Goal: Task Accomplishment & Management: Use online tool/utility

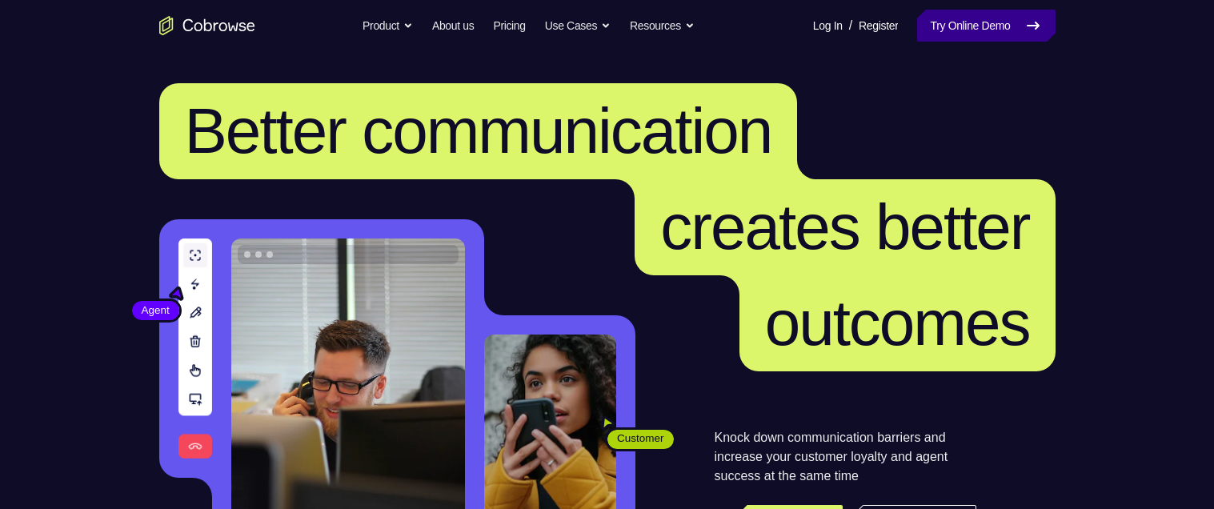
click at [988, 21] on link "Try Online Demo" at bounding box center [986, 26] width 138 height 32
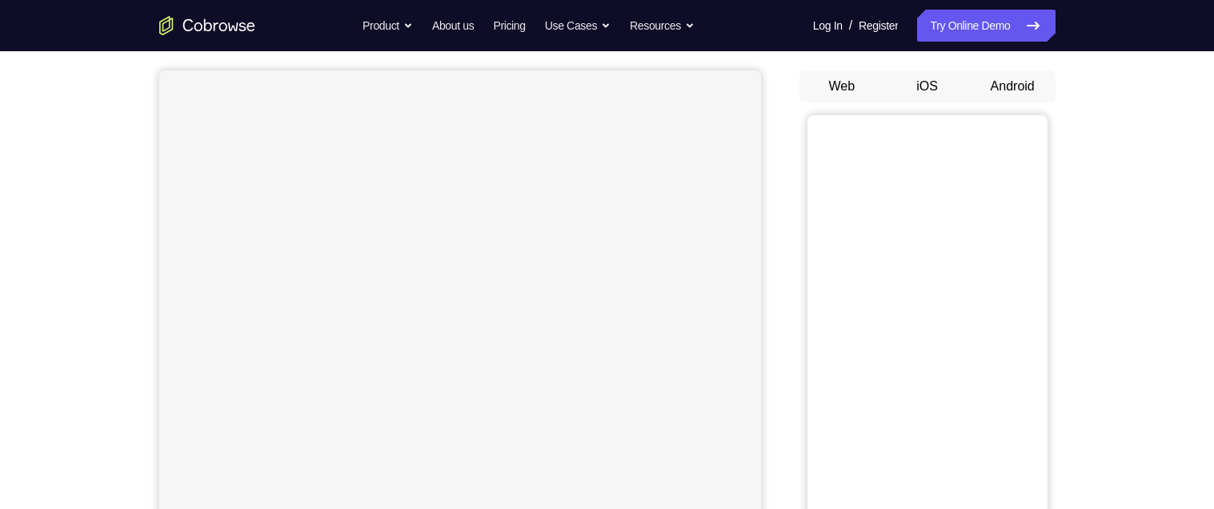
click at [1028, 82] on button "Android" at bounding box center [1013, 86] width 86 height 32
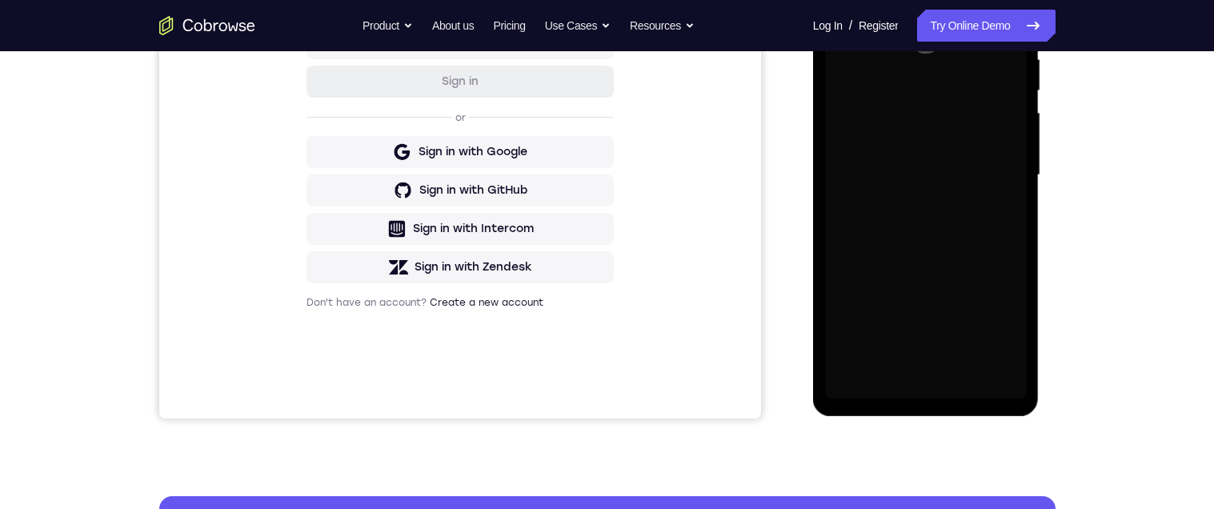
click at [1110, 126] on div "Your Support Agent Your Customer Web iOS Android Next Steps We’d be happy to gi…" at bounding box center [607, 253] width 1024 height 1056
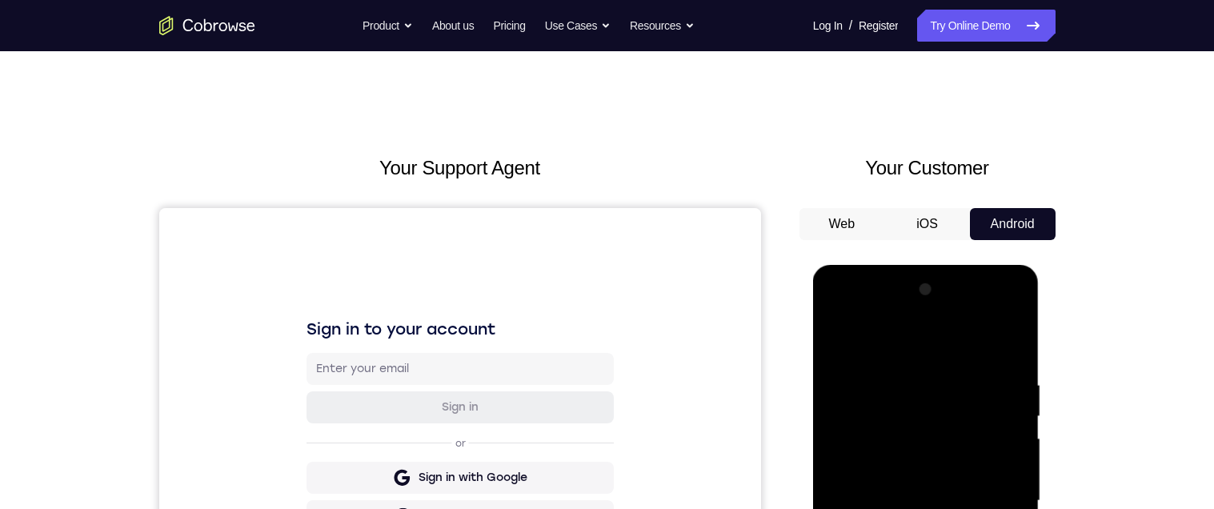
scroll to position [98, 0]
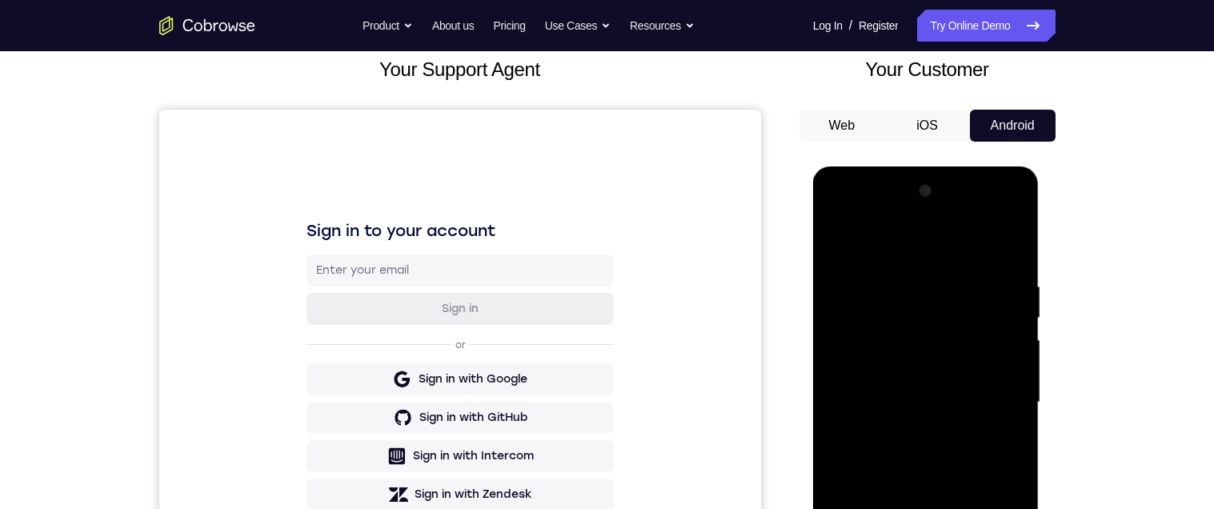
click at [930, 508] on div at bounding box center [926, 402] width 202 height 448
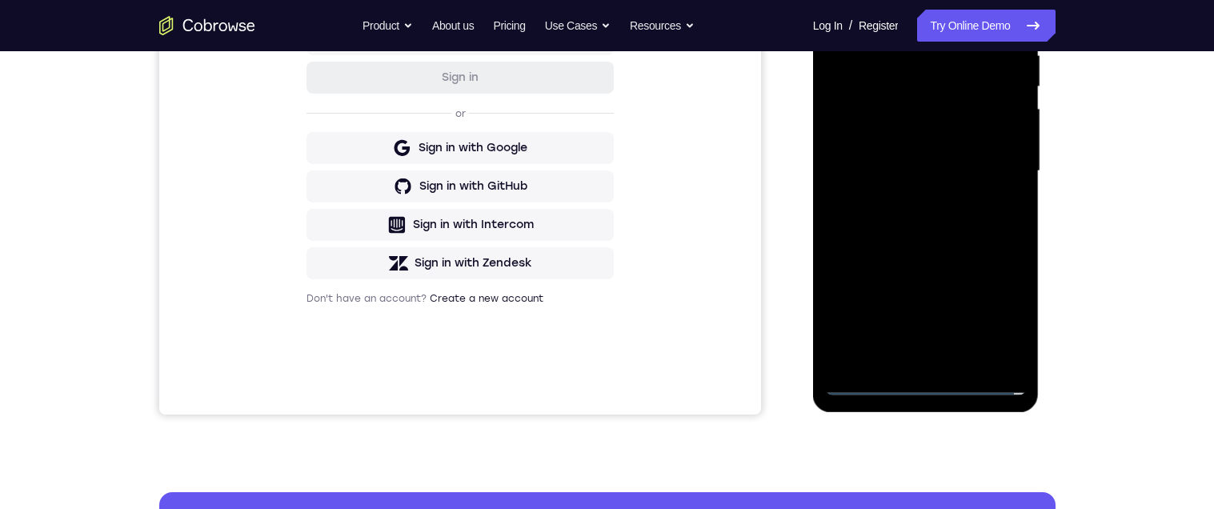
click at [993, 305] on div at bounding box center [926, 171] width 202 height 448
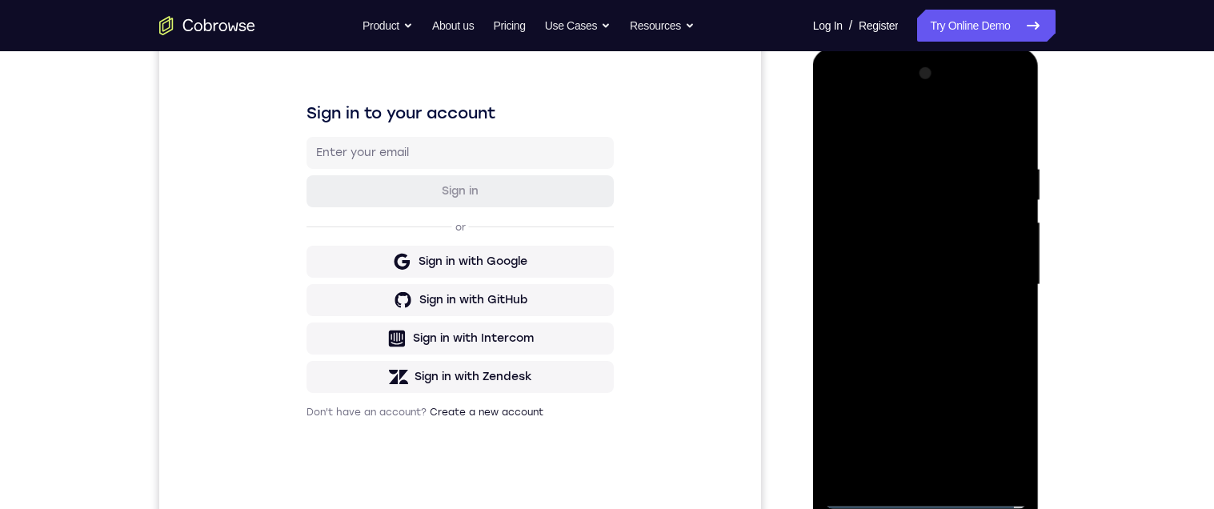
scroll to position [218, 0]
click at [922, 122] on div at bounding box center [926, 282] width 202 height 448
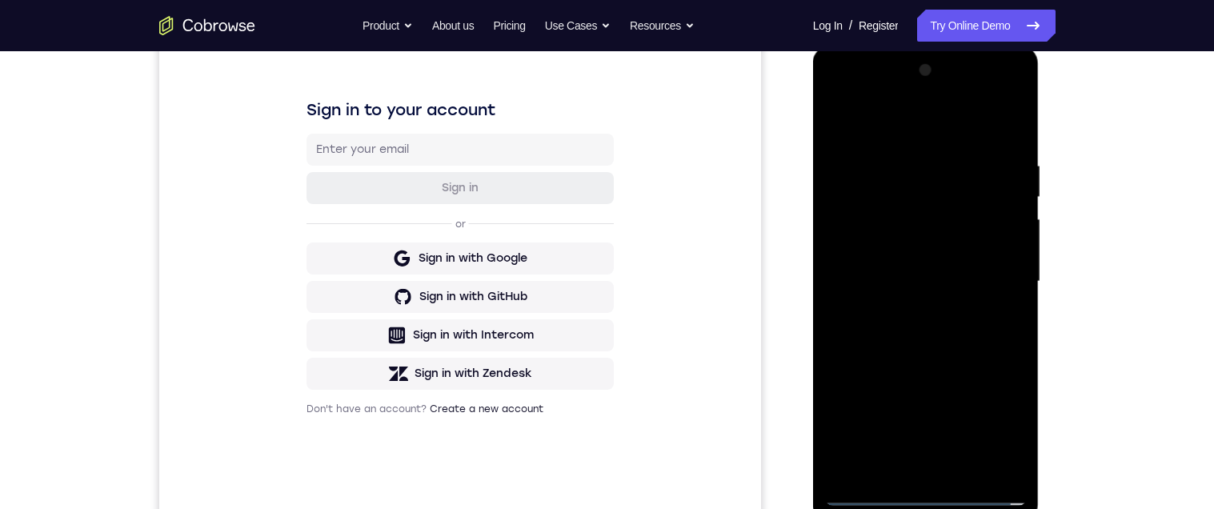
click at [928, 196] on div at bounding box center [926, 282] width 202 height 448
click at [892, 126] on div at bounding box center [926, 282] width 202 height 448
click at [887, 203] on div at bounding box center [926, 282] width 202 height 448
click at [911, 315] on div at bounding box center [926, 282] width 202 height 448
click at [934, 264] on div at bounding box center [926, 282] width 202 height 448
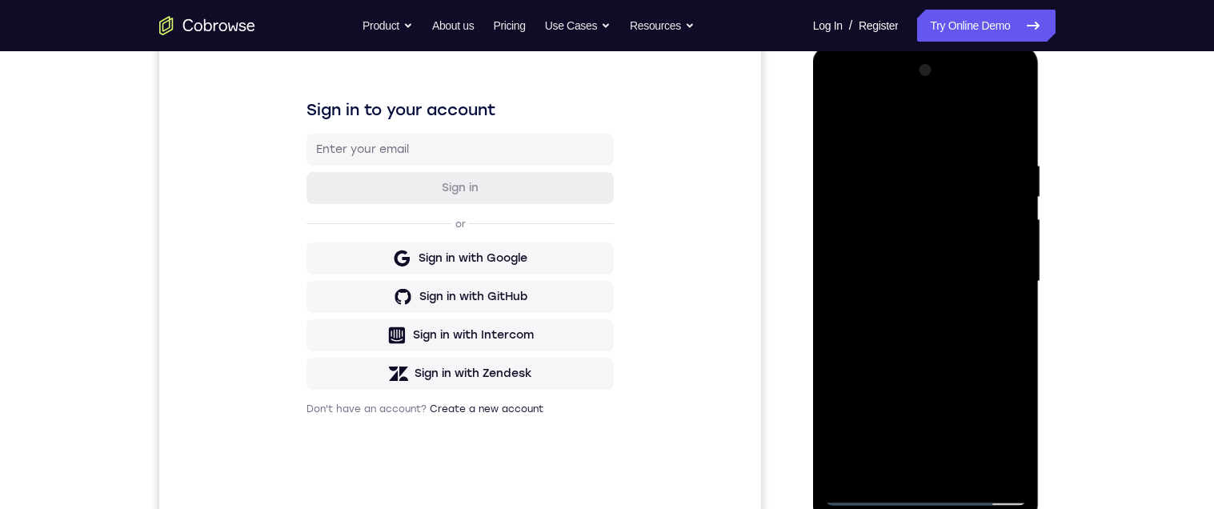
click at [940, 234] on div at bounding box center [926, 282] width 202 height 448
click at [937, 281] on div at bounding box center [926, 282] width 202 height 448
click at [960, 335] on div at bounding box center [926, 282] width 202 height 448
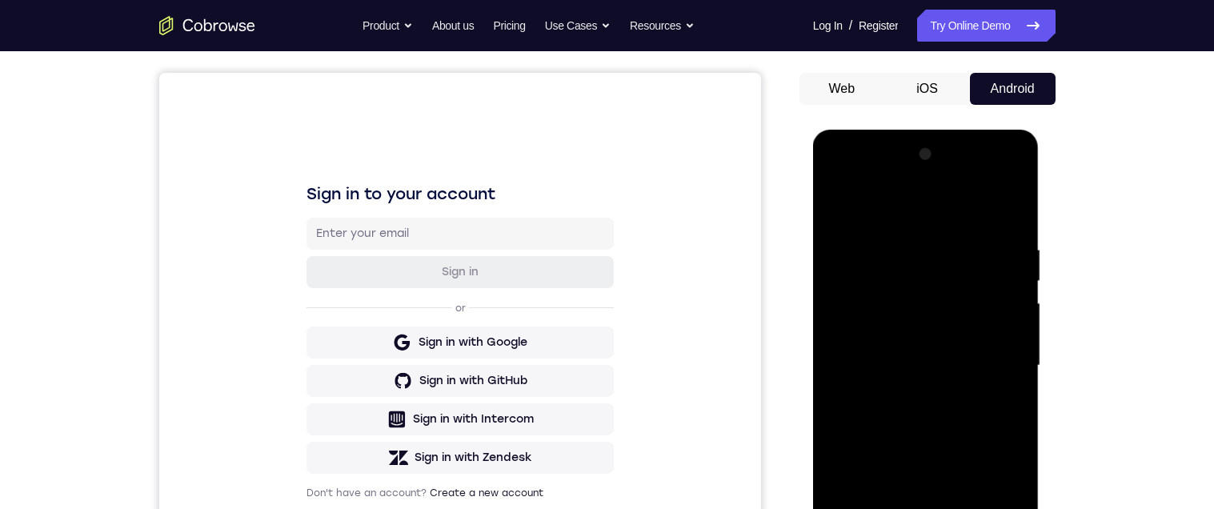
scroll to position [220, 0]
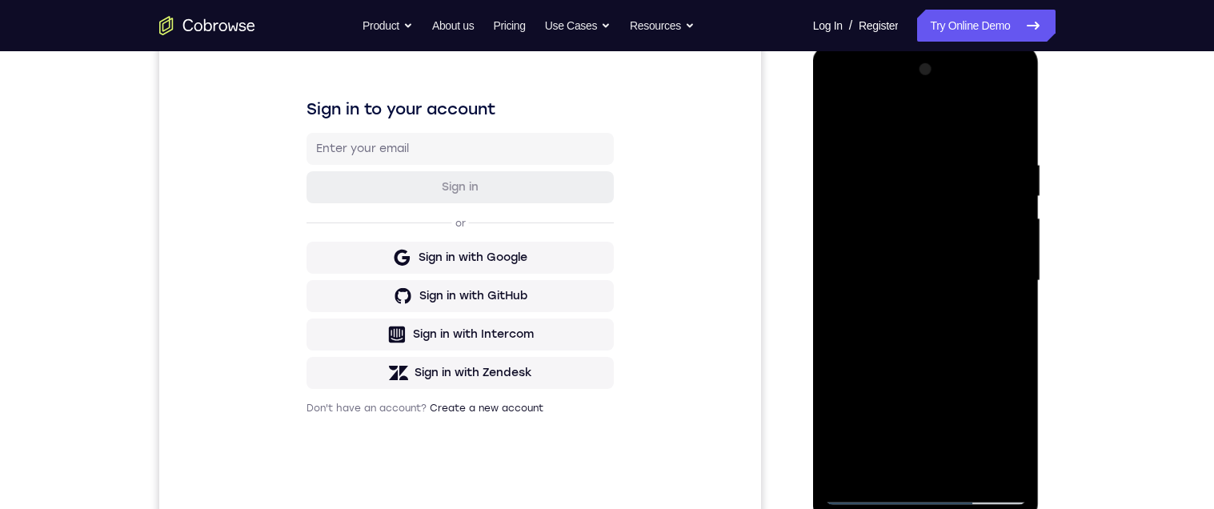
click at [949, 343] on div at bounding box center [926, 281] width 202 height 448
click at [1016, 319] on div at bounding box center [926, 280] width 202 height 448
click at [1012, 313] on div at bounding box center [926, 280] width 202 height 448
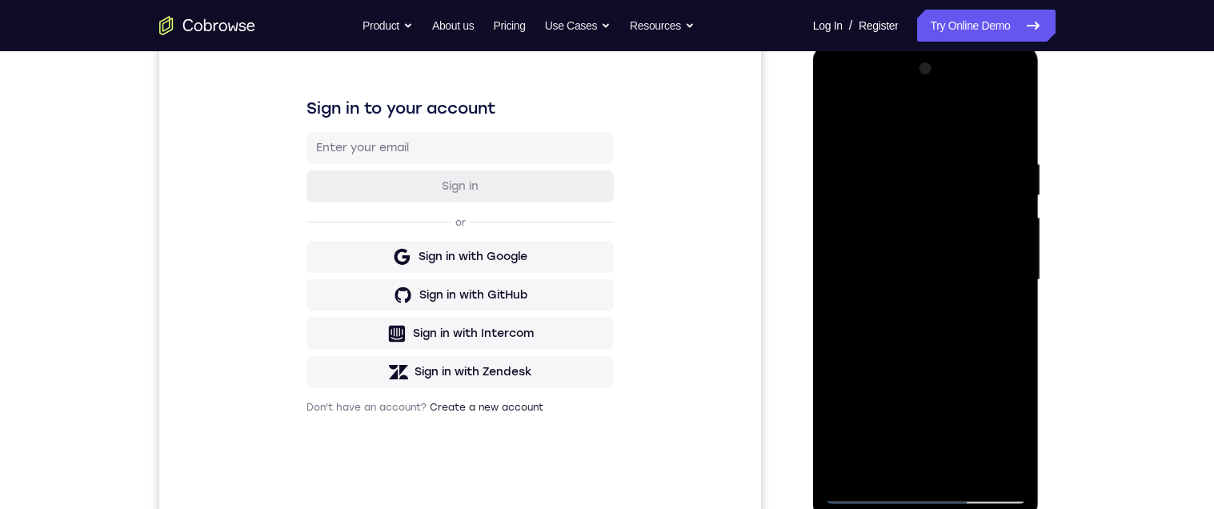
click at [1019, 318] on div at bounding box center [926, 280] width 202 height 448
click at [1020, 314] on div at bounding box center [926, 280] width 202 height 448
